Goal: Find specific page/section: Find specific page/section

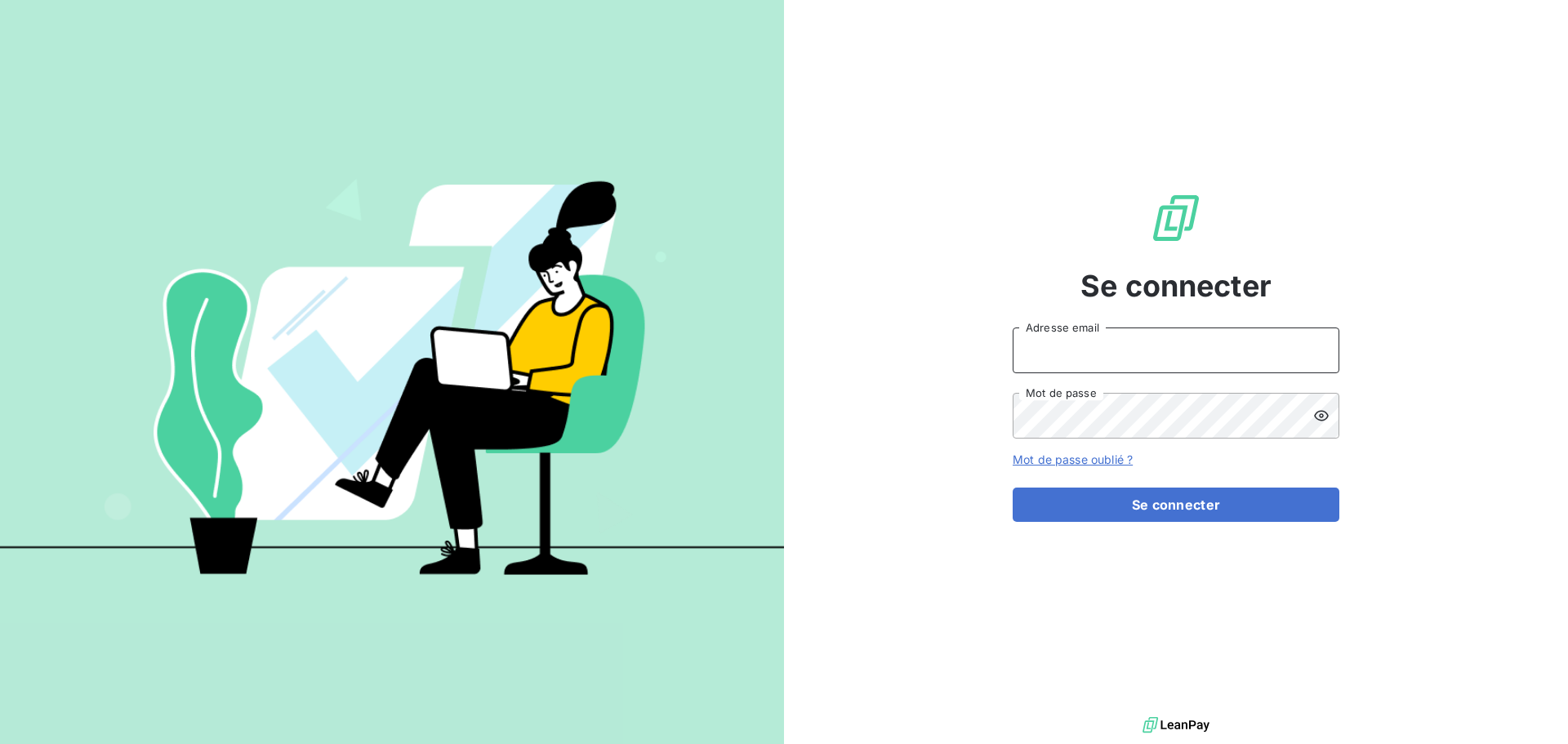
click at [1094, 340] on input "Adresse email" at bounding box center [1175, 350] width 326 height 46
type input "[EMAIL_ADDRESS][PERSON_NAME][DOMAIN_NAME]"
click at [1013, 487] on button "Se connecter" at bounding box center [1175, 505] width 326 height 34
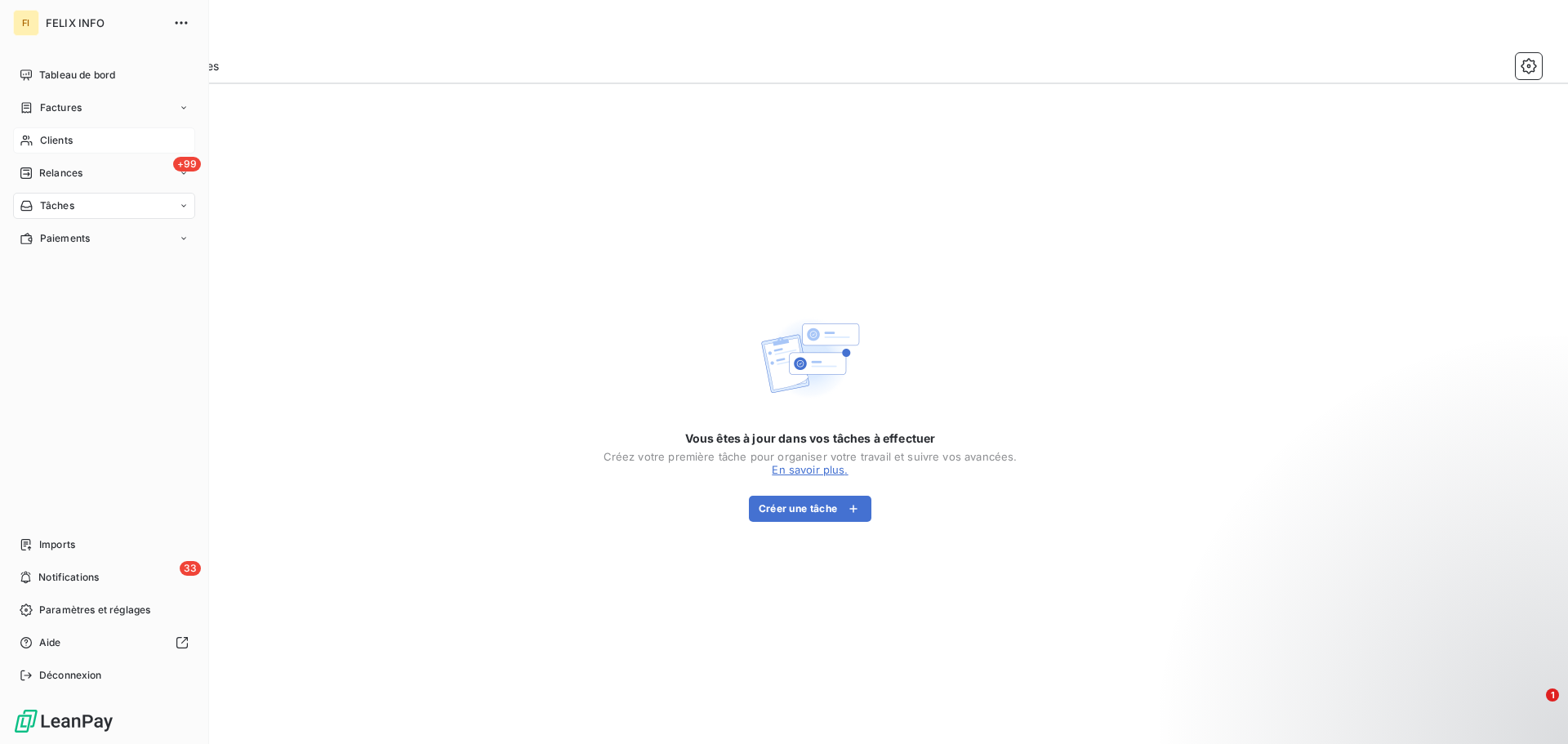
click at [62, 143] on span "Clients" at bounding box center [56, 140] width 32 height 14
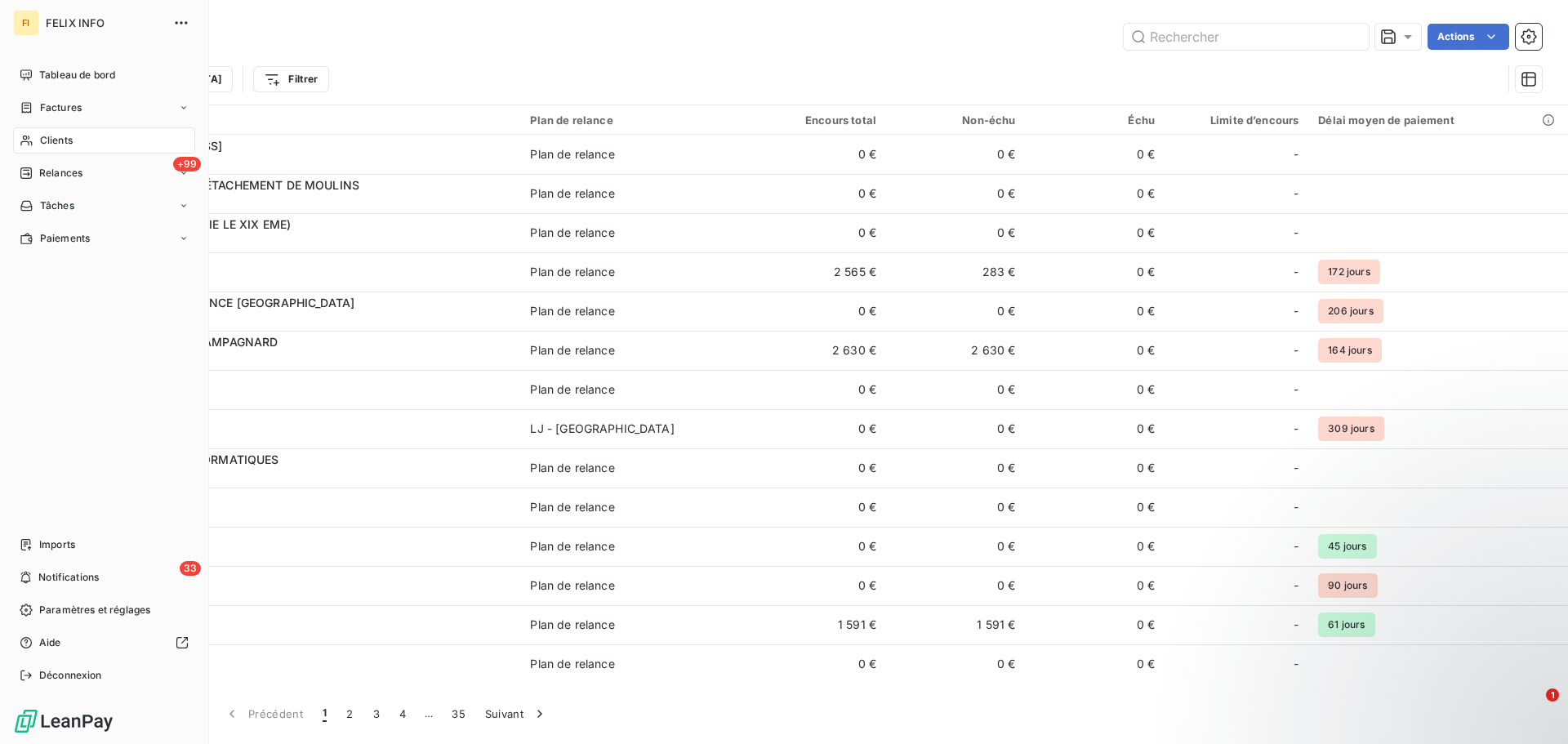
click at [49, 147] on span "Clients" at bounding box center [56, 140] width 32 height 14
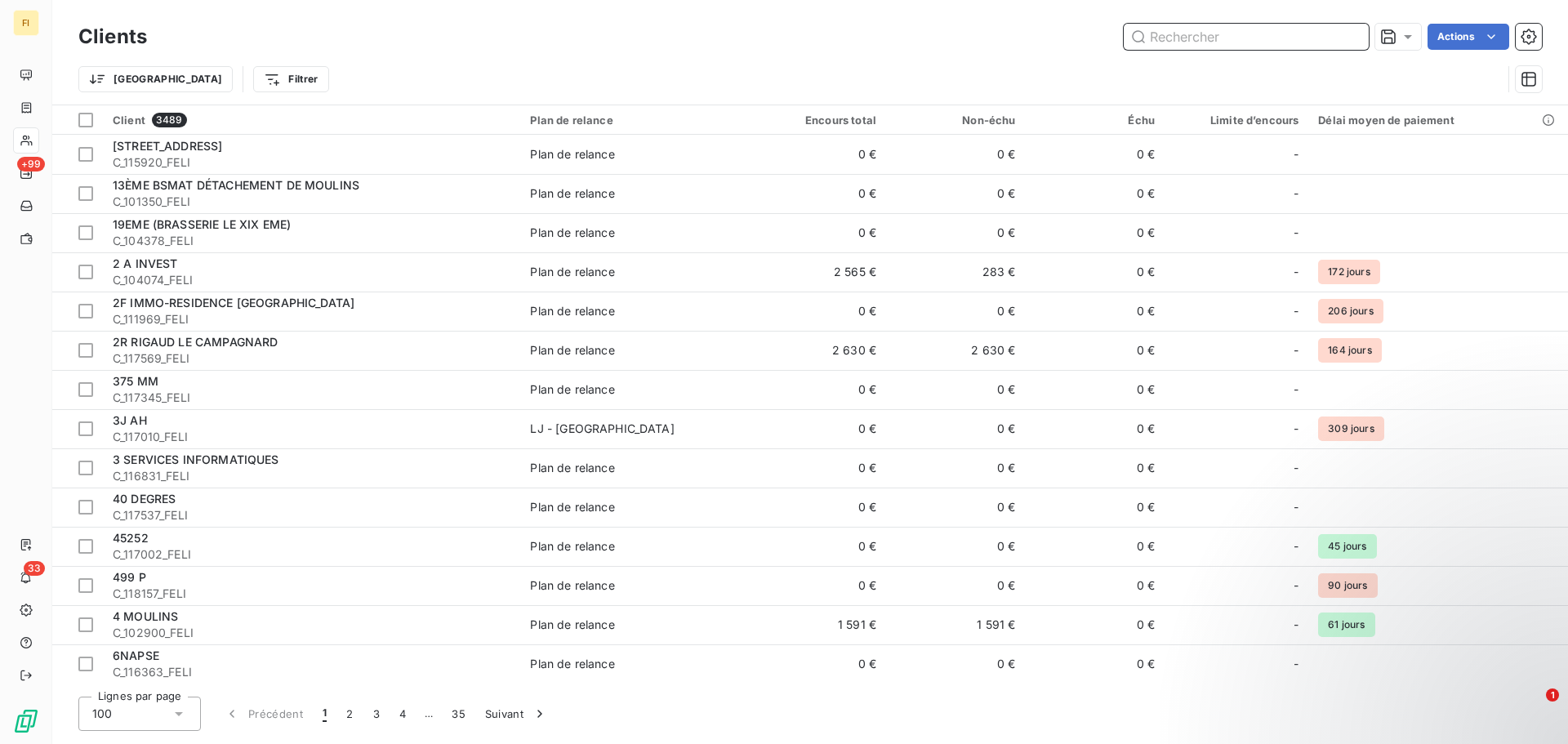
click at [1203, 27] on input "text" at bounding box center [1246, 37] width 245 height 26
paste input "PIZZA DOM"
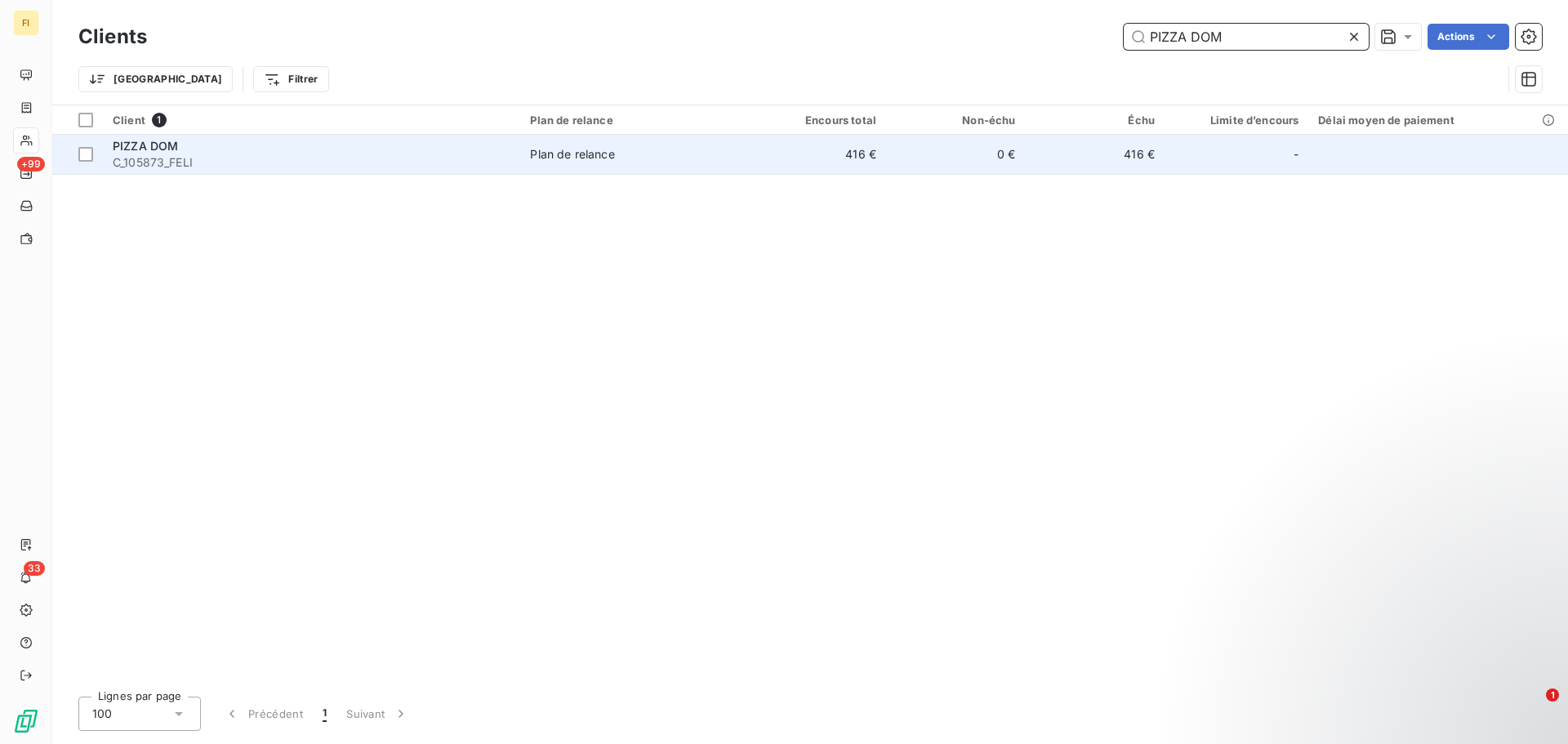
type input "PIZZA DOM"
click at [313, 167] on span "C_105873_FELI" at bounding box center [311, 162] width 398 height 16
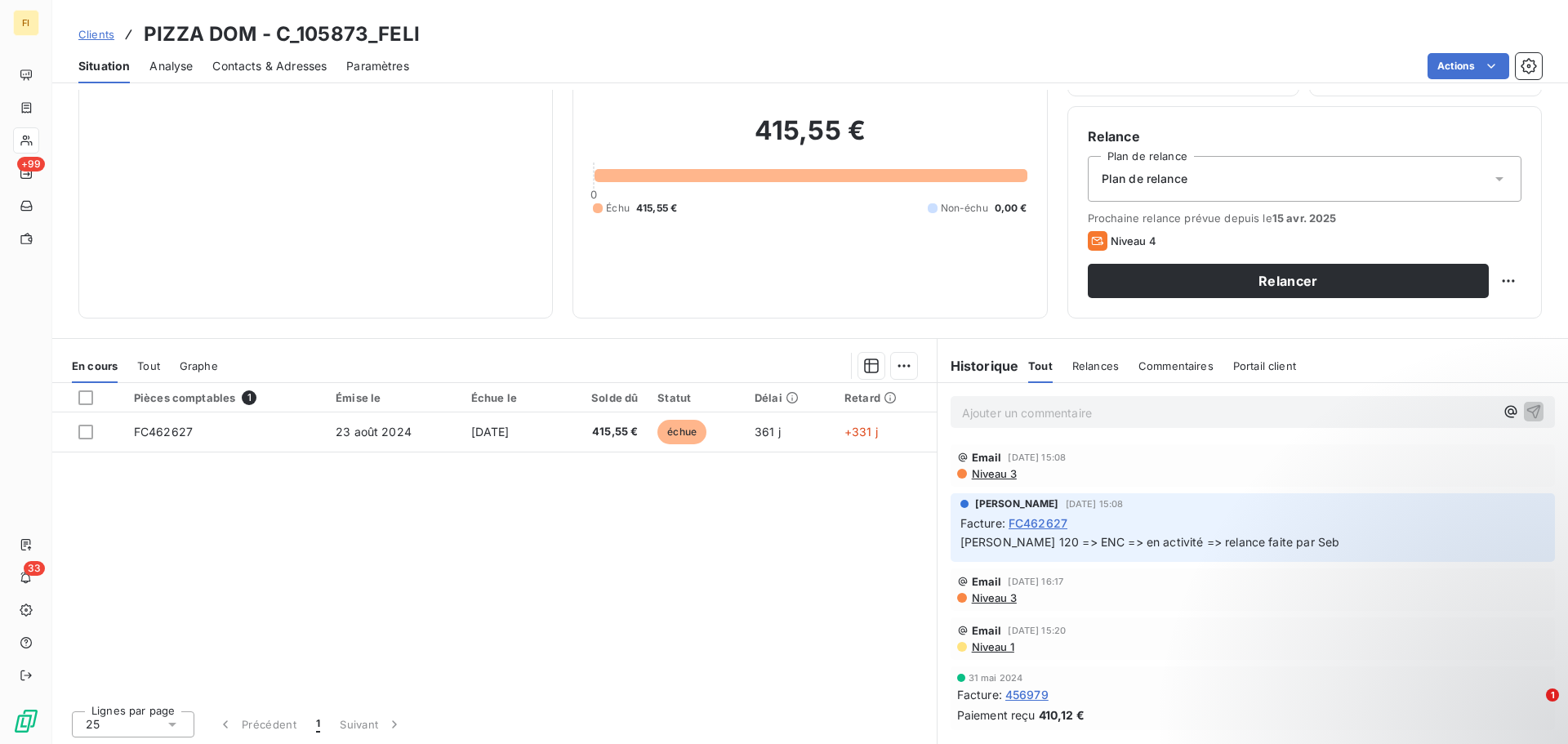
scroll to position [110, 0]
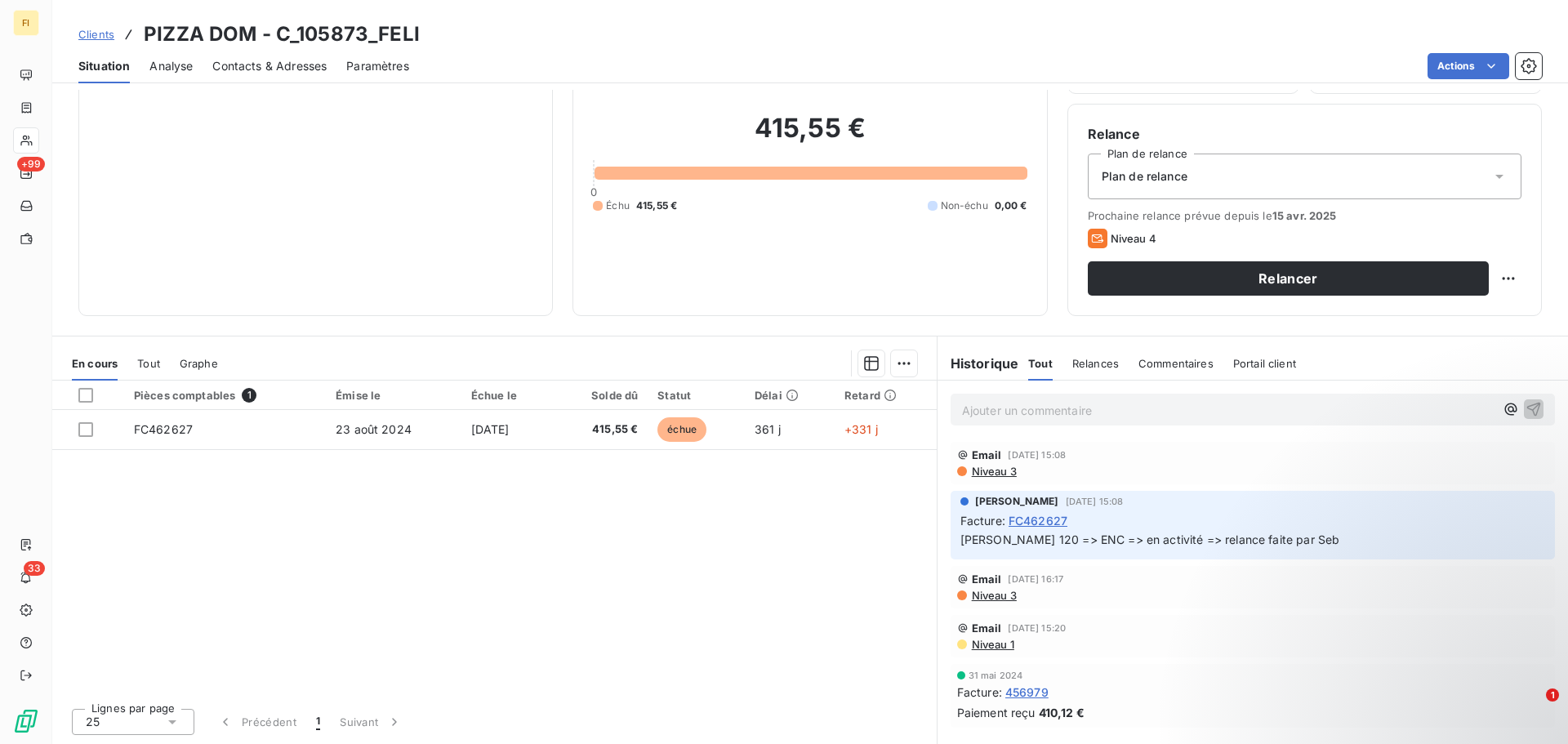
click at [1095, 377] on div "Relances" at bounding box center [1095, 363] width 47 height 34
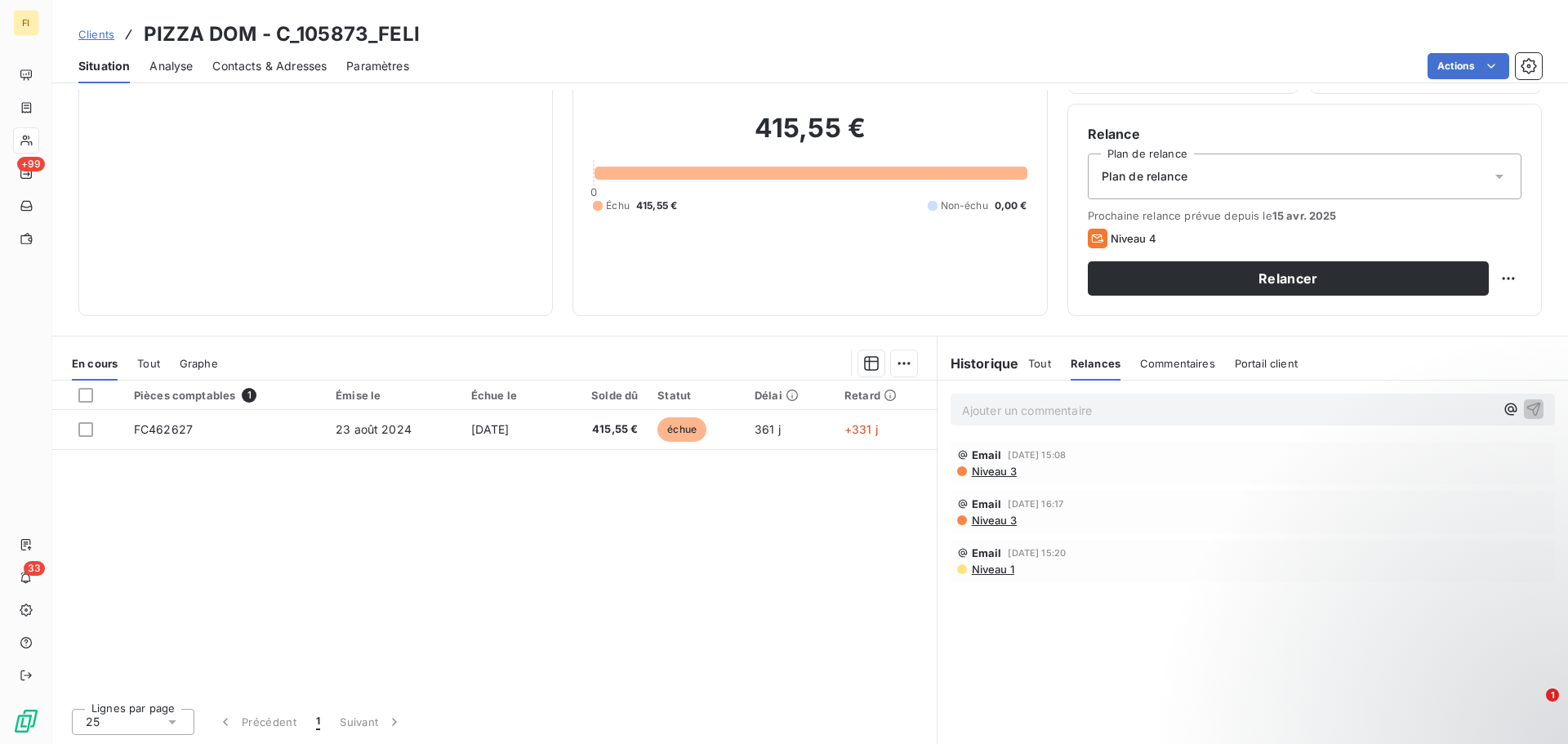
click at [1158, 349] on div "Commentaires" at bounding box center [1177, 363] width 75 height 34
